Goal: Information Seeking & Learning: Learn about a topic

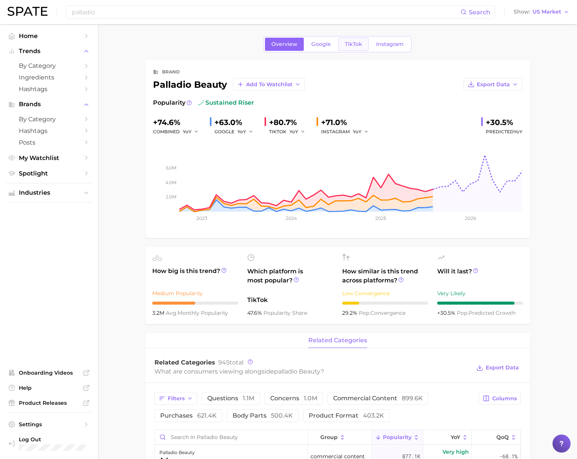
click at [348, 44] on span "TikTok" at bounding box center [353, 44] width 17 height 6
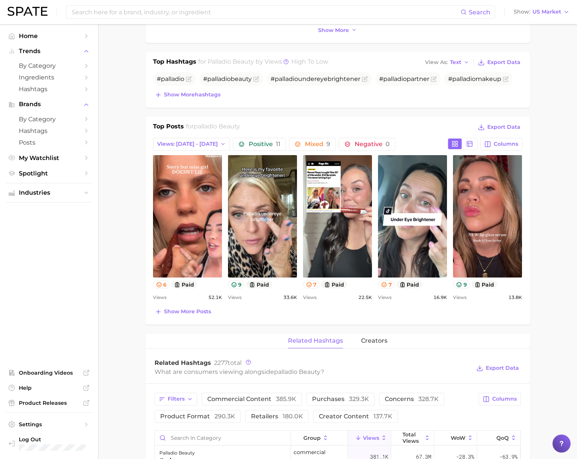
scroll to position [281, 0]
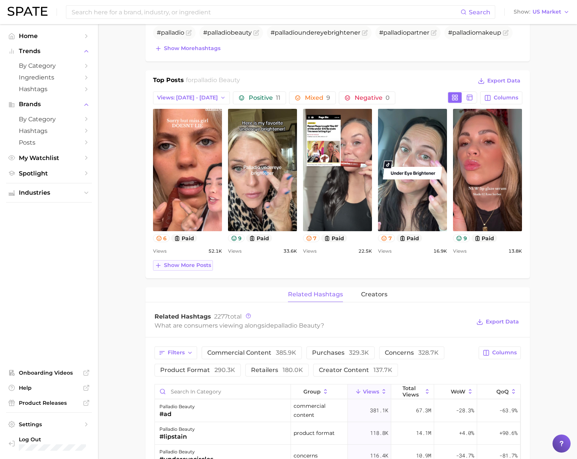
click at [184, 268] on span "Show more posts" at bounding box center [187, 265] width 47 height 6
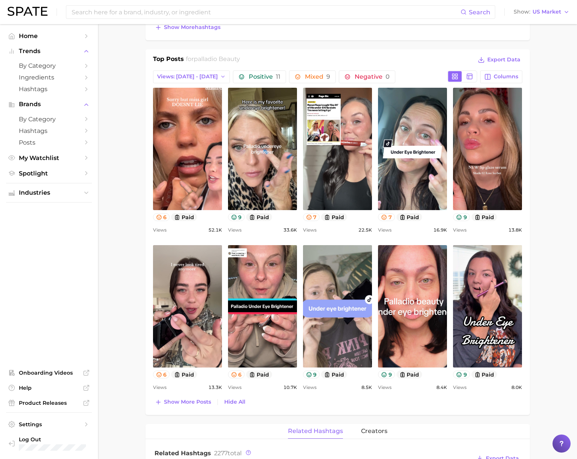
scroll to position [304, 0]
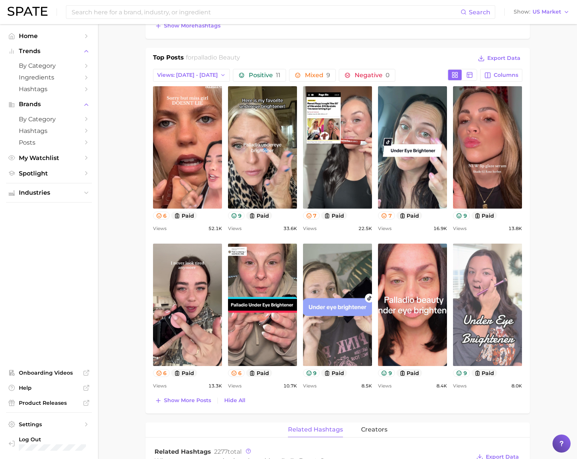
click at [482, 286] on link "view post on TikTok" at bounding box center [487, 305] width 69 height 122
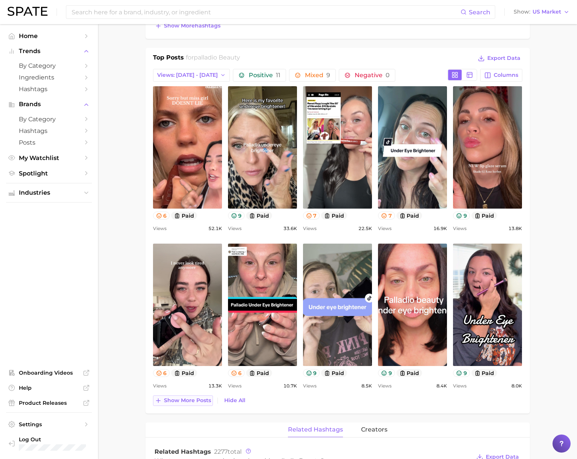
click at [187, 401] on span "Show more posts" at bounding box center [187, 401] width 47 height 6
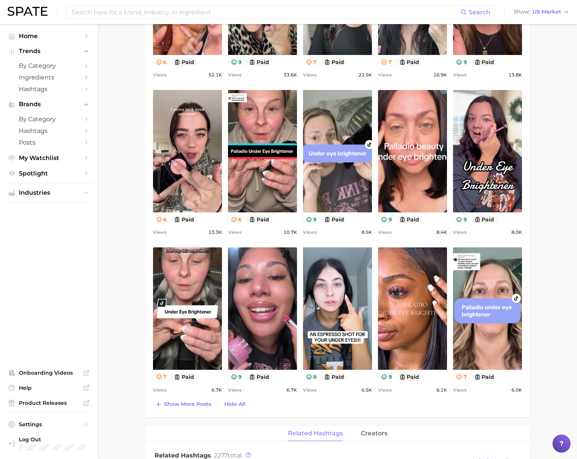
scroll to position [458, 0]
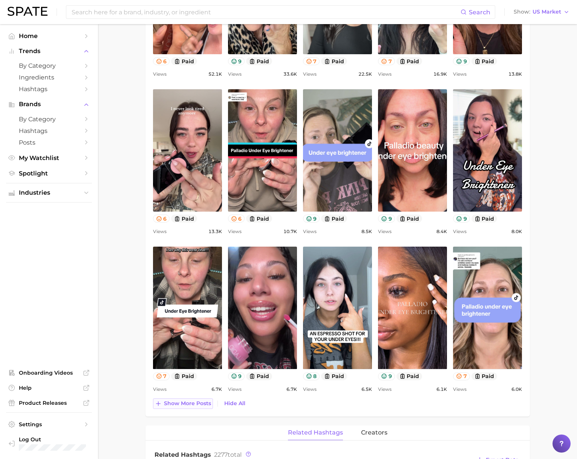
click at [167, 407] on button "Show more posts" at bounding box center [183, 404] width 60 height 11
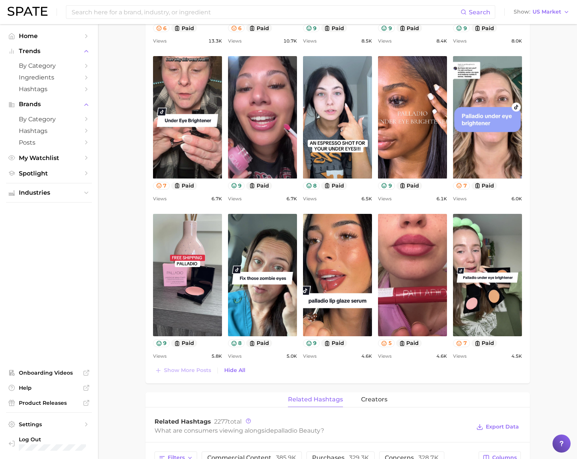
scroll to position [650, 0]
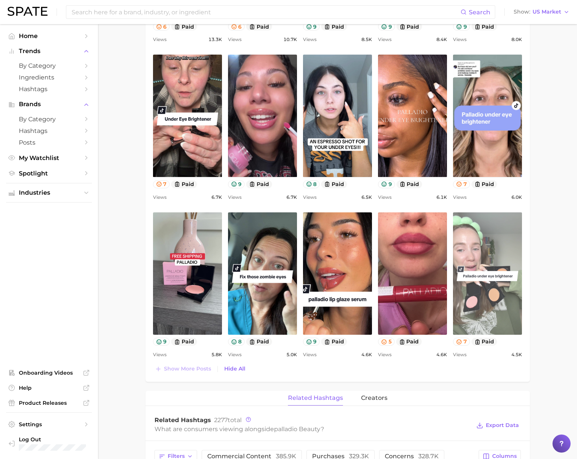
click at [492, 234] on link "view post on TikTok" at bounding box center [487, 274] width 69 height 122
